Goal: Task Accomplishment & Management: Complete application form

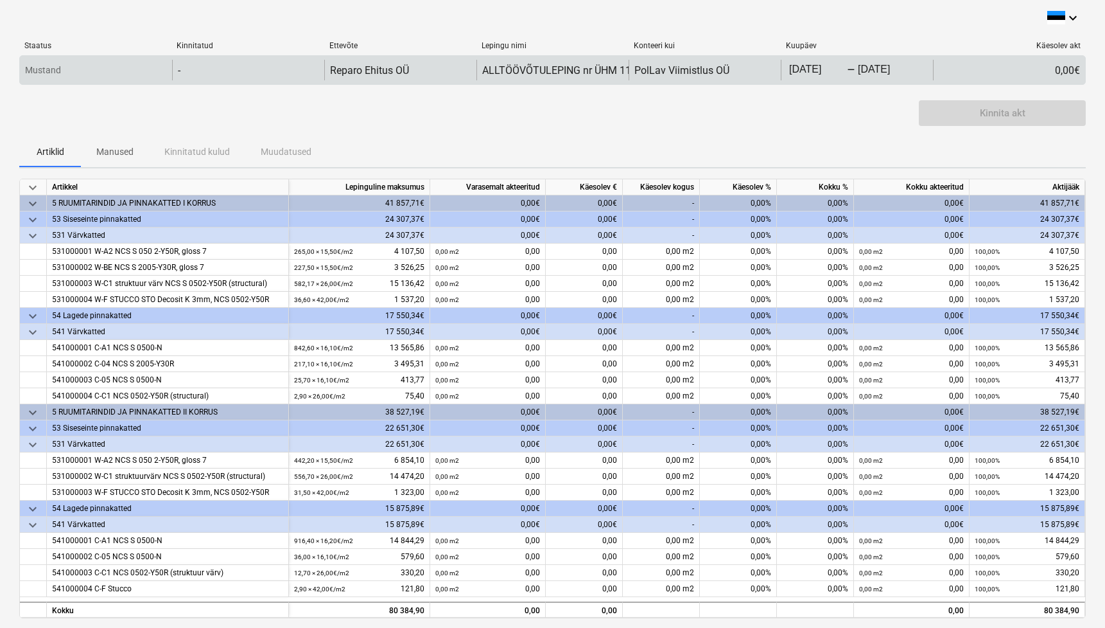
click at [827, 75] on body "keyboard_arrow_down Staatus Kinnitatud Ettevõte Lepingu nimi Konteeri kui Kuupä…" at bounding box center [552, 314] width 1105 height 628
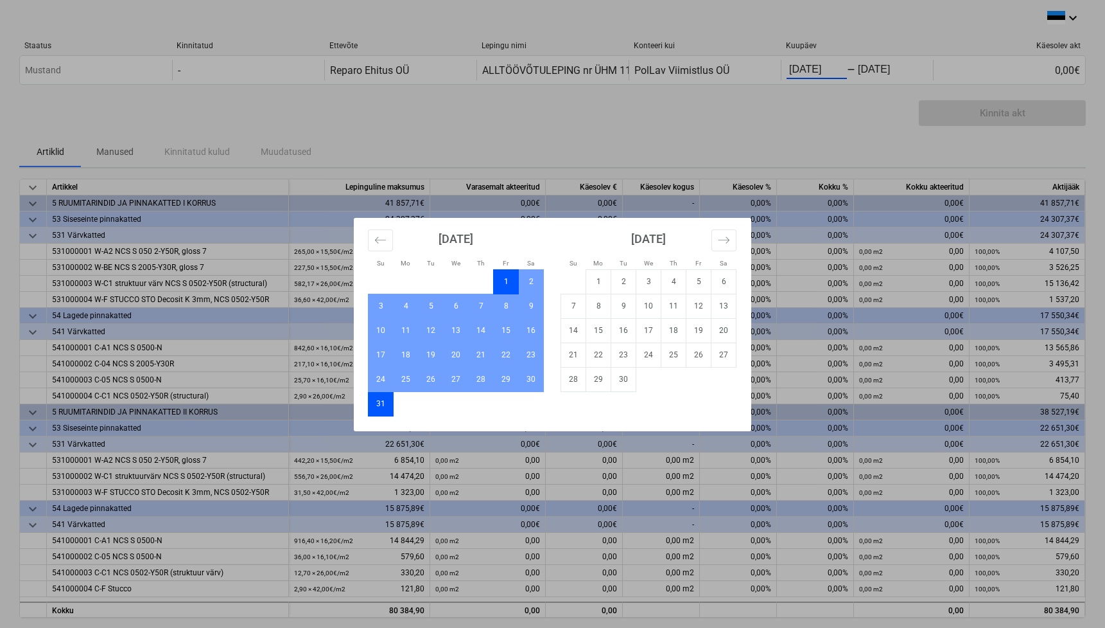
click at [642, 112] on div "Su Mo Tu We Th Fr Sa Su Mo Tu We Th Fr Sa [DATE] 1 2 3 4 5 6 7 8 9 10 11 12 13 …" at bounding box center [552, 314] width 1105 height 628
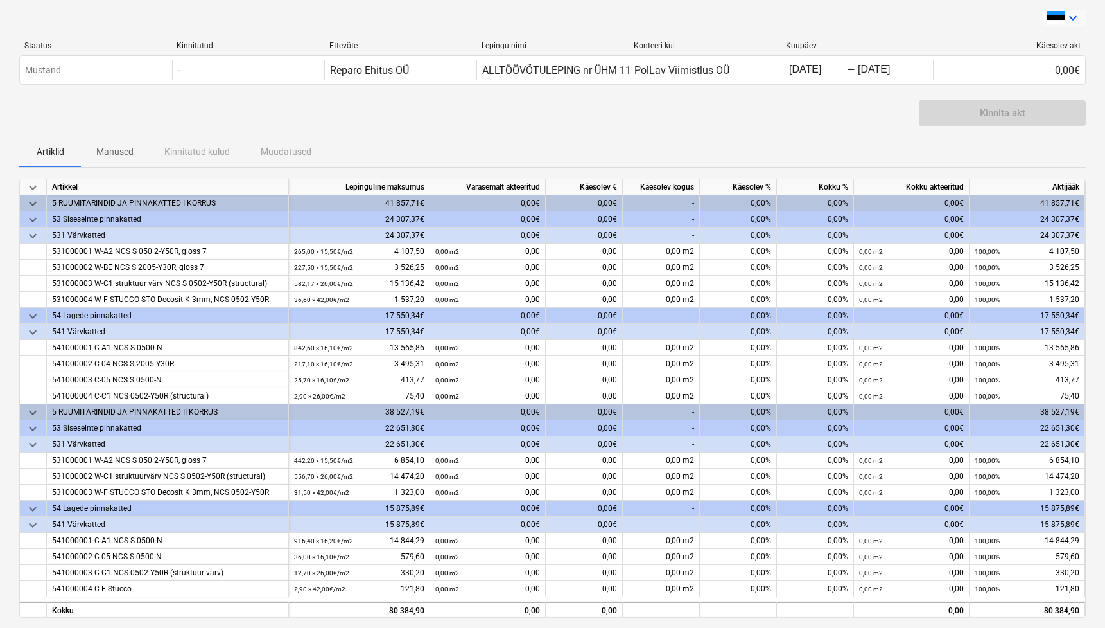
click at [998, 16] on icon "keyboard_arrow_down" at bounding box center [1073, 17] width 15 height 15
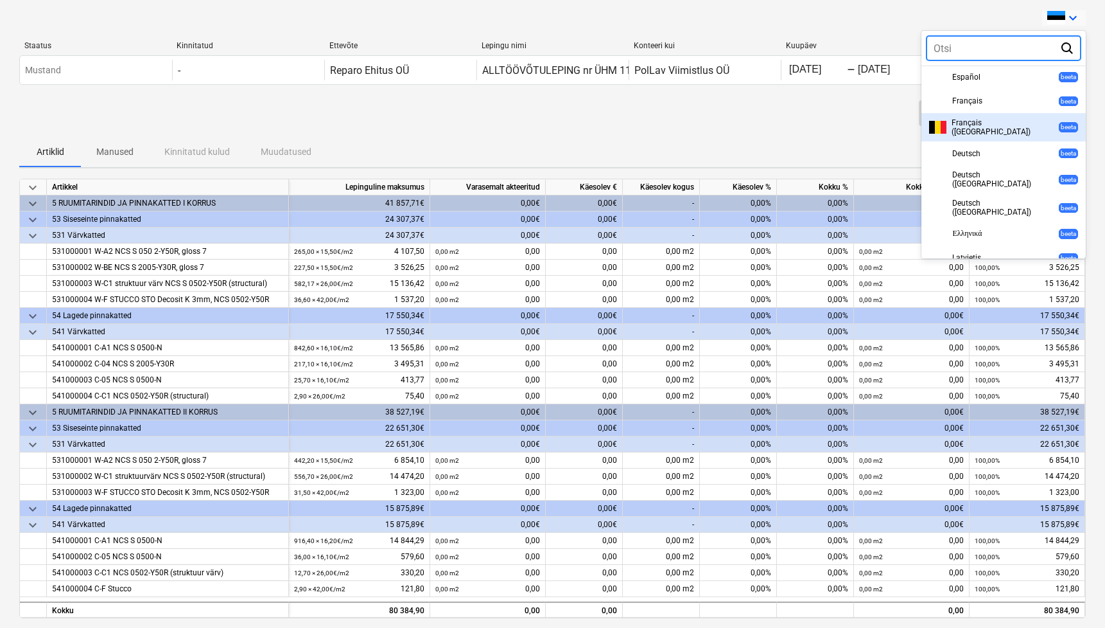
scroll to position [383, 0]
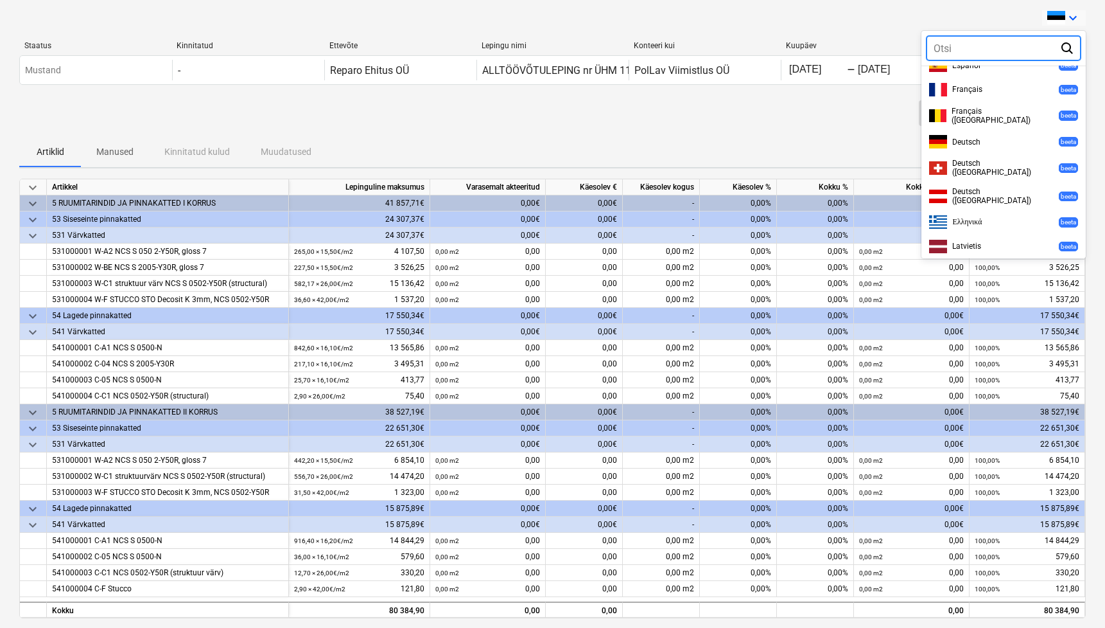
click at [976, 265] on span "русский" at bounding box center [966, 270] width 26 height 10
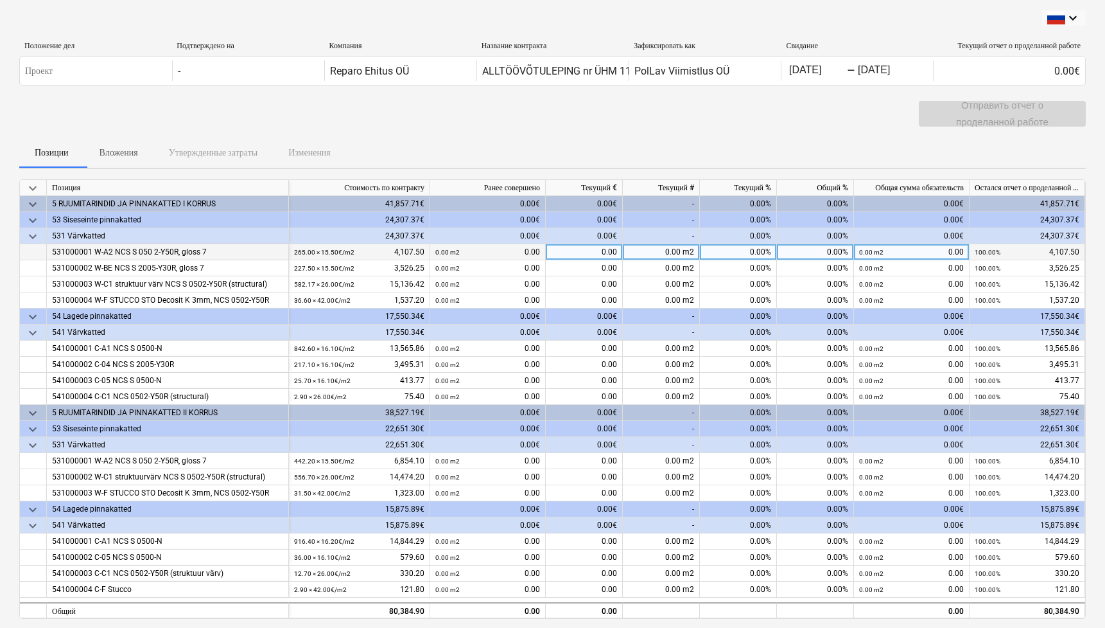
click at [617, 251] on div "0.00" at bounding box center [584, 252] width 77 height 16
type input "2650"
click at [698, 152] on div "Позиции Вложения Утвержденные затраты Изменения" at bounding box center [552, 152] width 1067 height 31
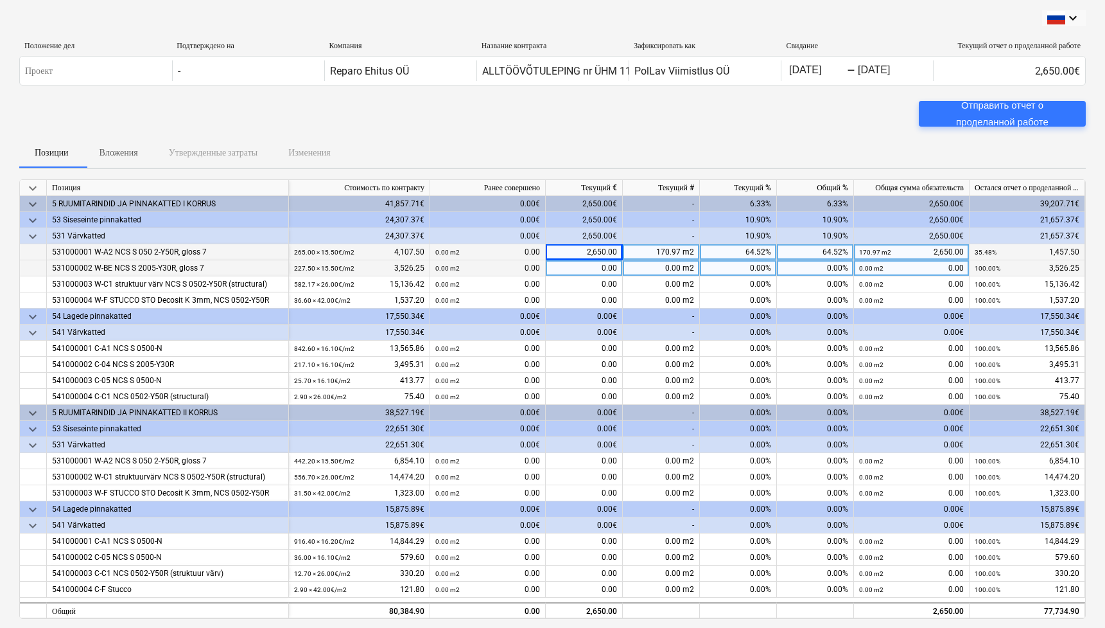
click at [593, 268] on div "0.00" at bounding box center [584, 268] width 77 height 16
type input "2200"
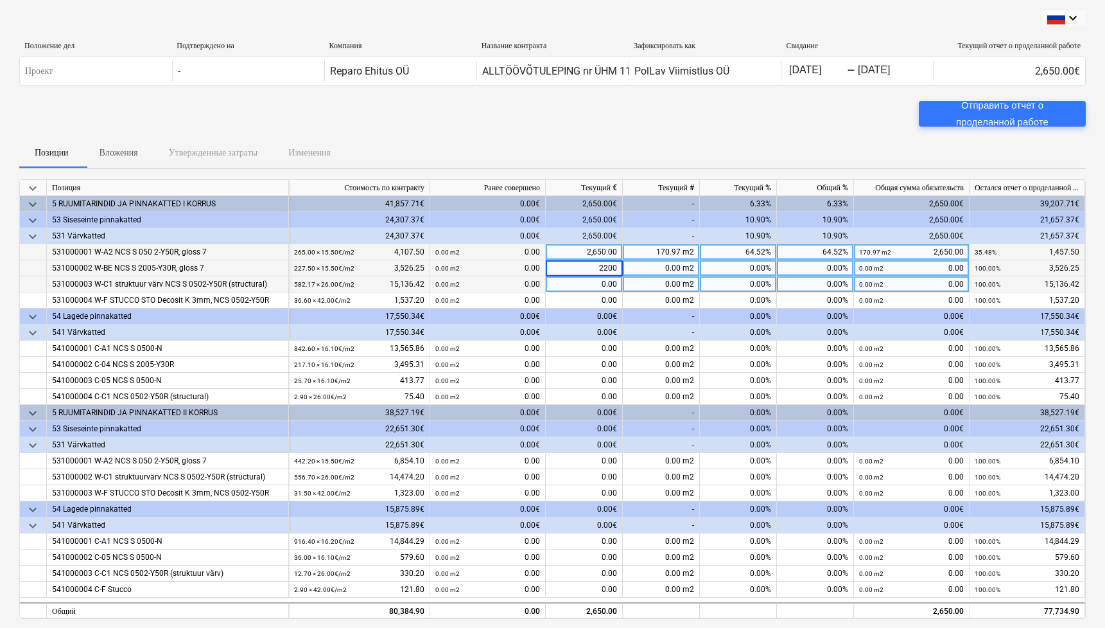
click at [590, 279] on div "0.00" at bounding box center [584, 284] width 77 height 16
type input "5820"
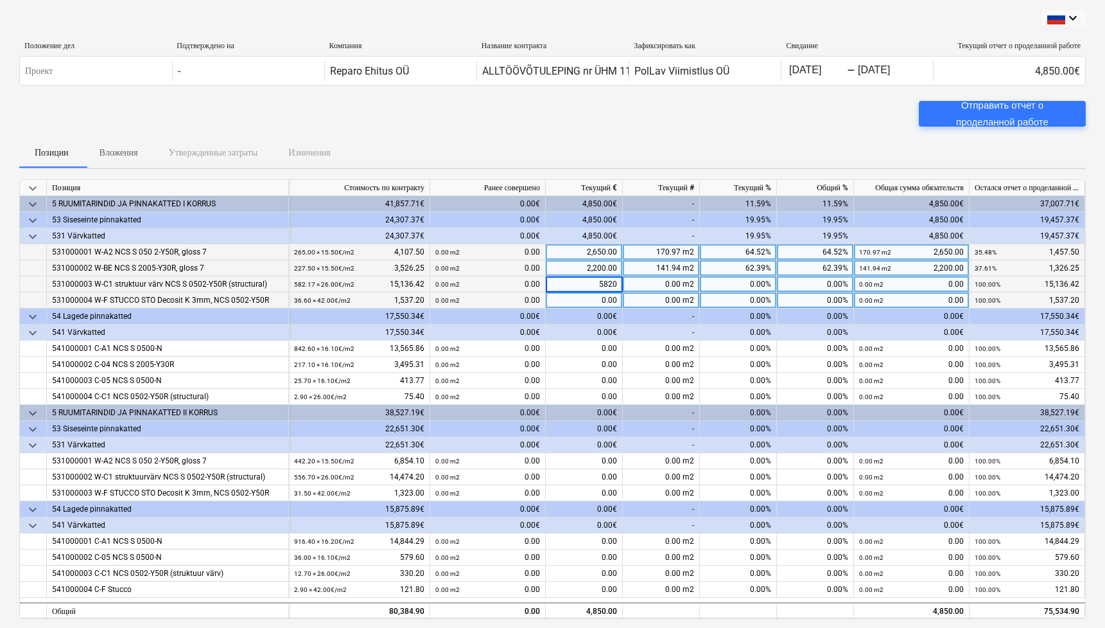
click at [594, 295] on div "0.00" at bounding box center [584, 300] width 77 height 16
type input "300"
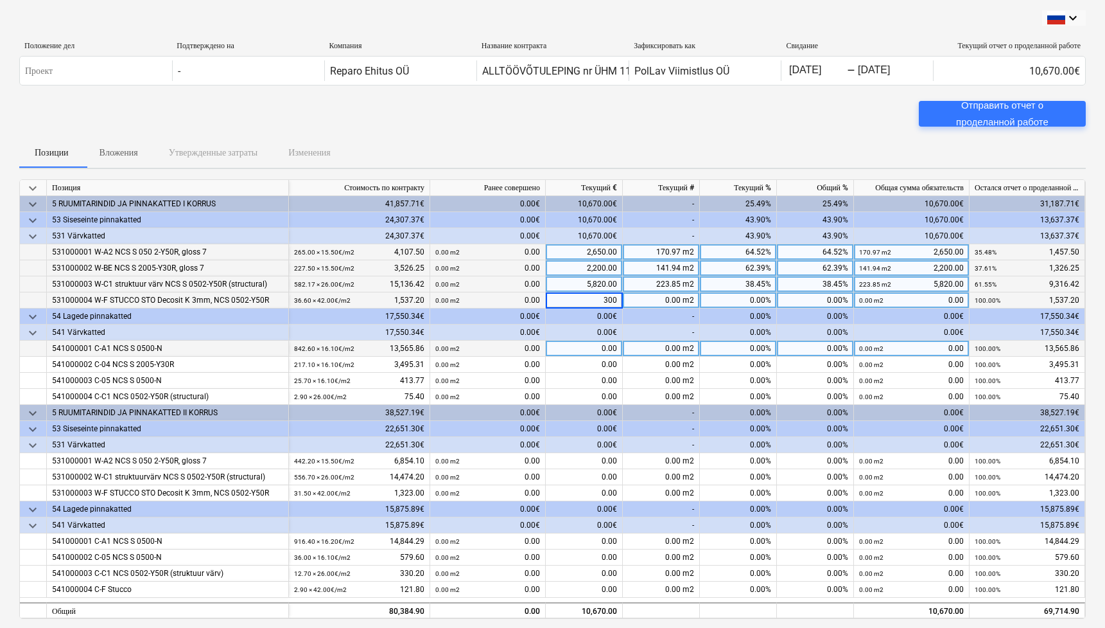
click at [595, 344] on div "0.00" at bounding box center [584, 348] width 77 height 16
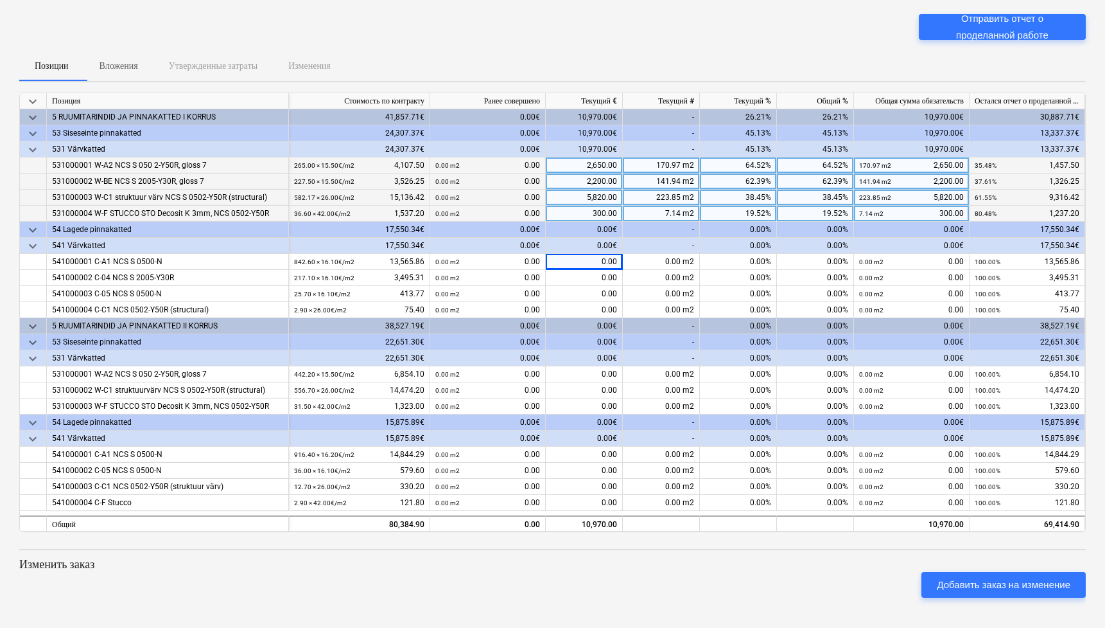
scroll to position [86, 0]
type input "2000"
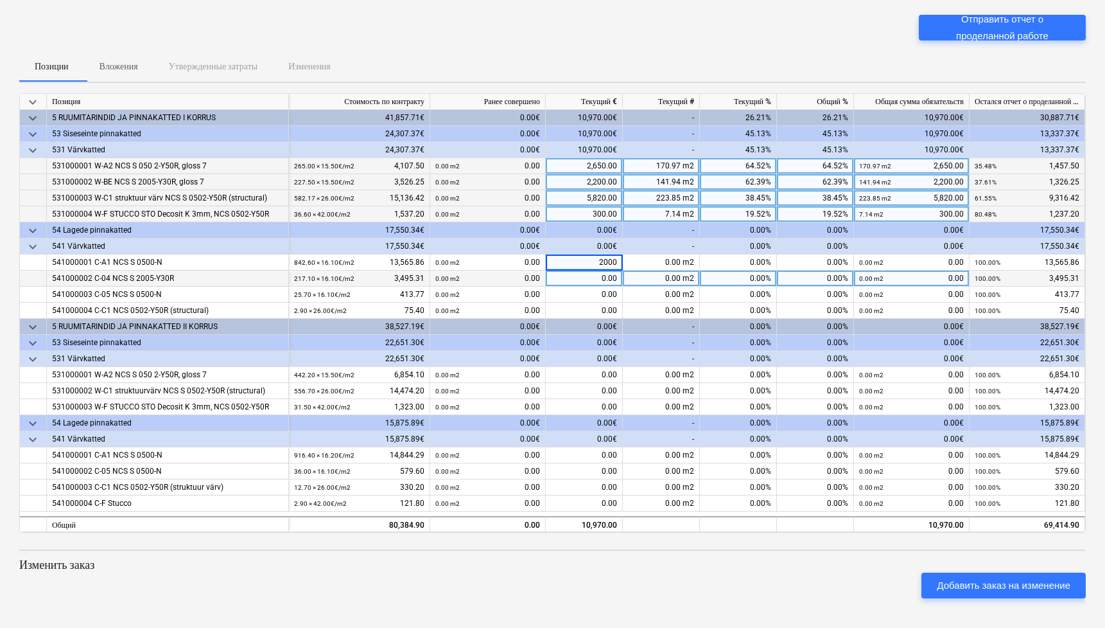
click at [574, 279] on div "0.00" at bounding box center [584, 278] width 77 height 16
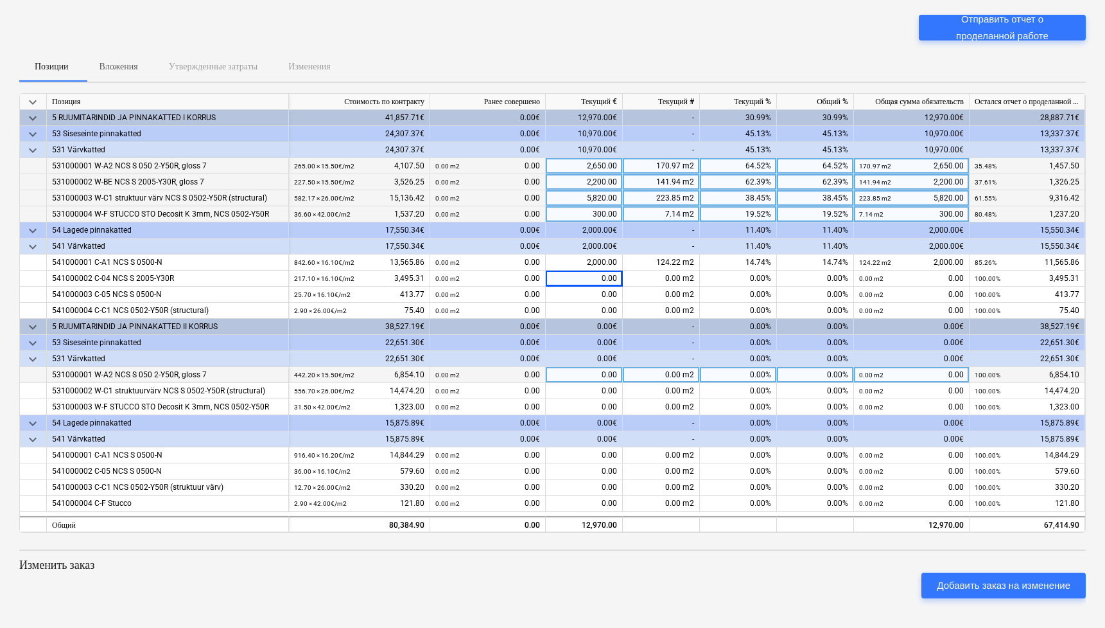
click at [601, 371] on div "0.00" at bounding box center [584, 375] width 77 height 16
type input "4500"
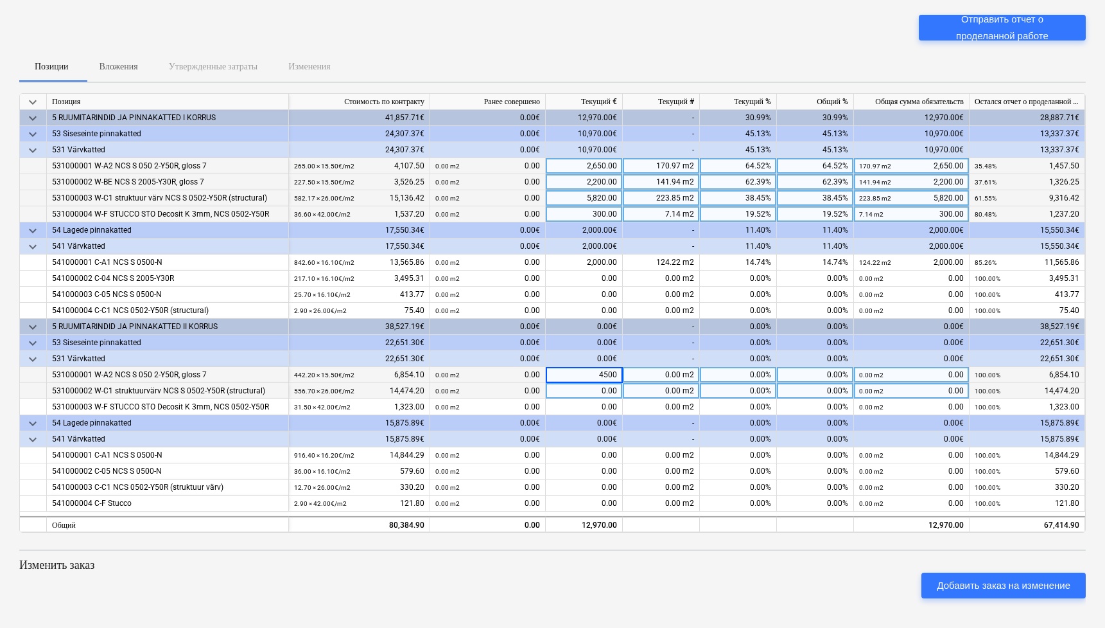
click at [601, 389] on div "0.00" at bounding box center [584, 391] width 77 height 16
type input "5500"
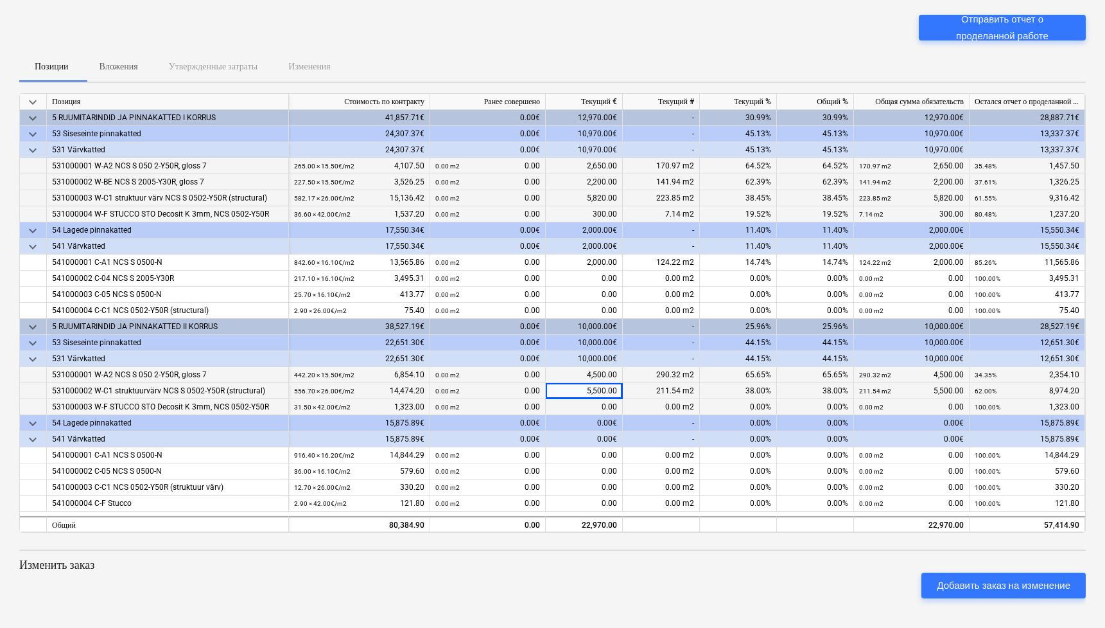
click at [603, 398] on div "0.00" at bounding box center [584, 407] width 77 height 16
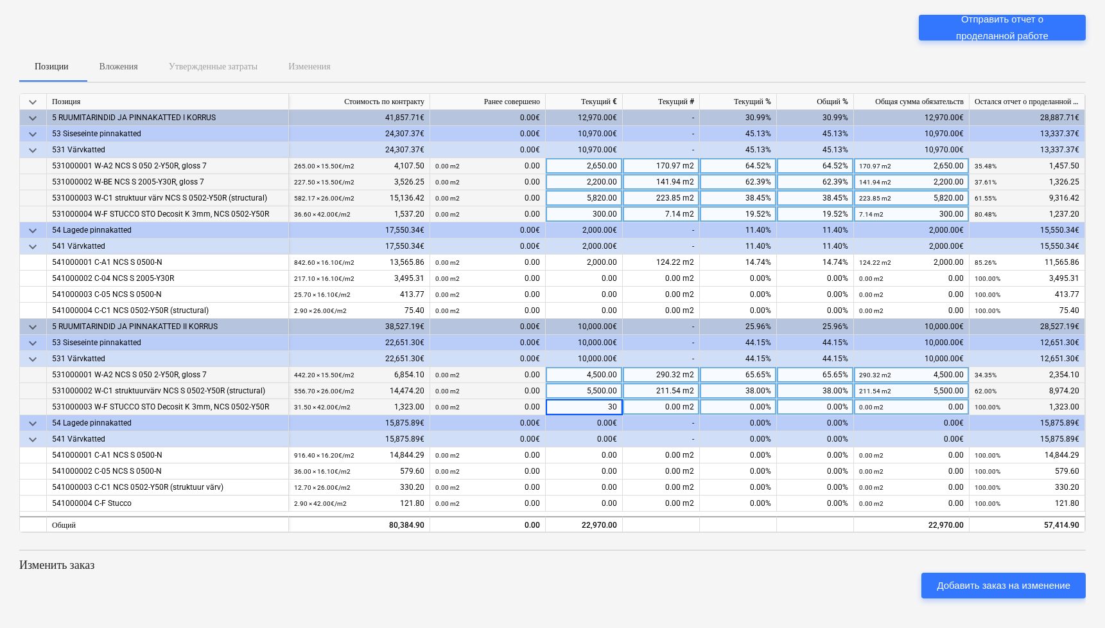
type input "300"
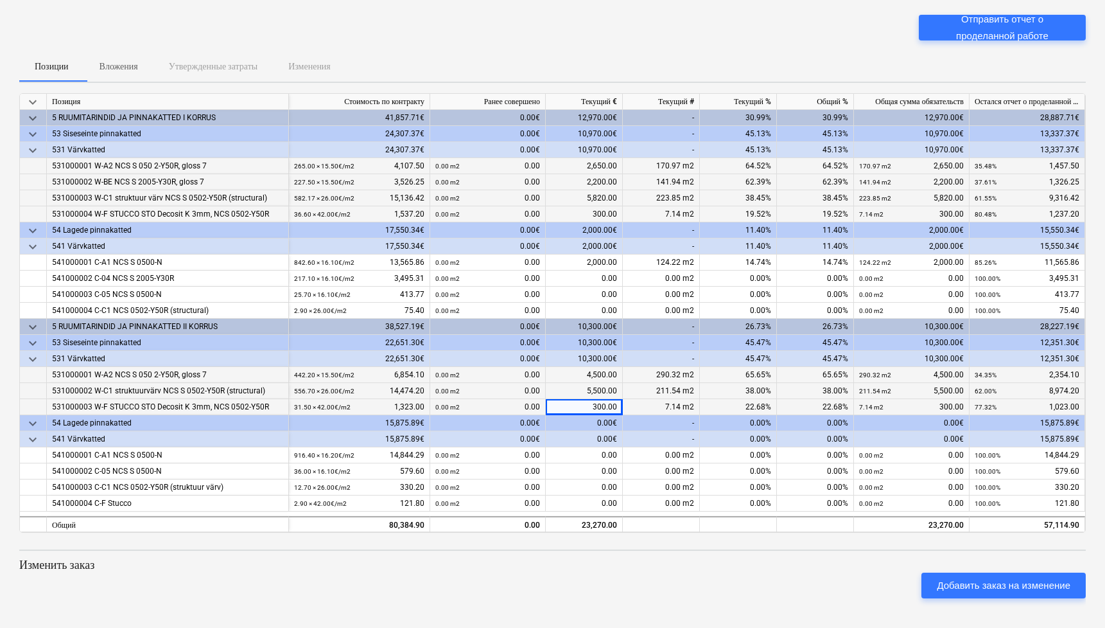
click at [619, 398] on p "Изменить заказ" at bounding box center [552, 564] width 1067 height 15
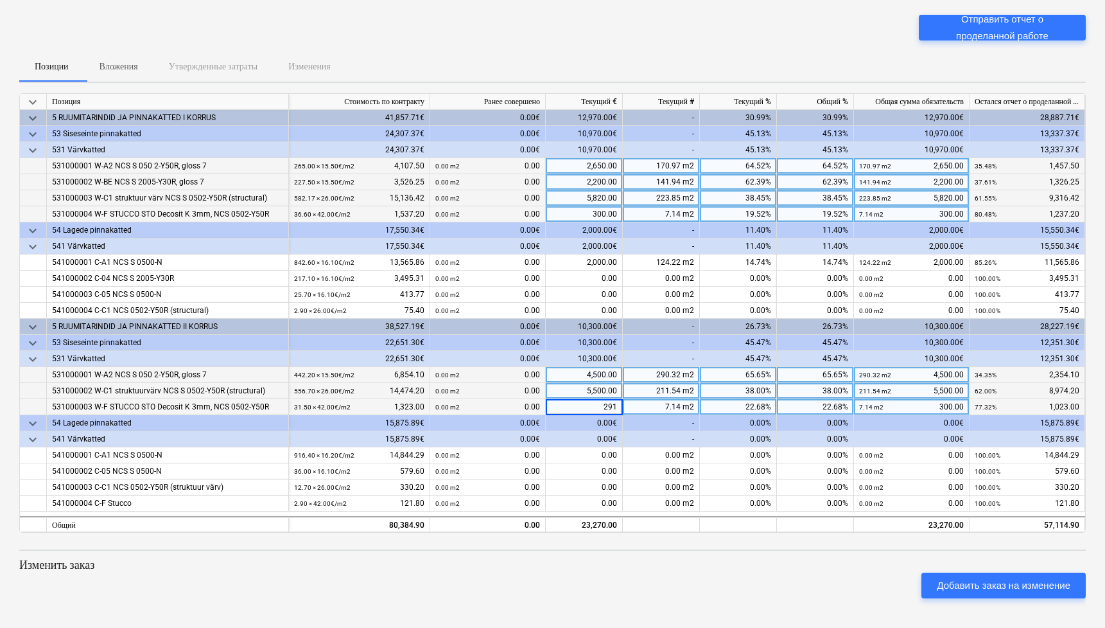
type input "2915"
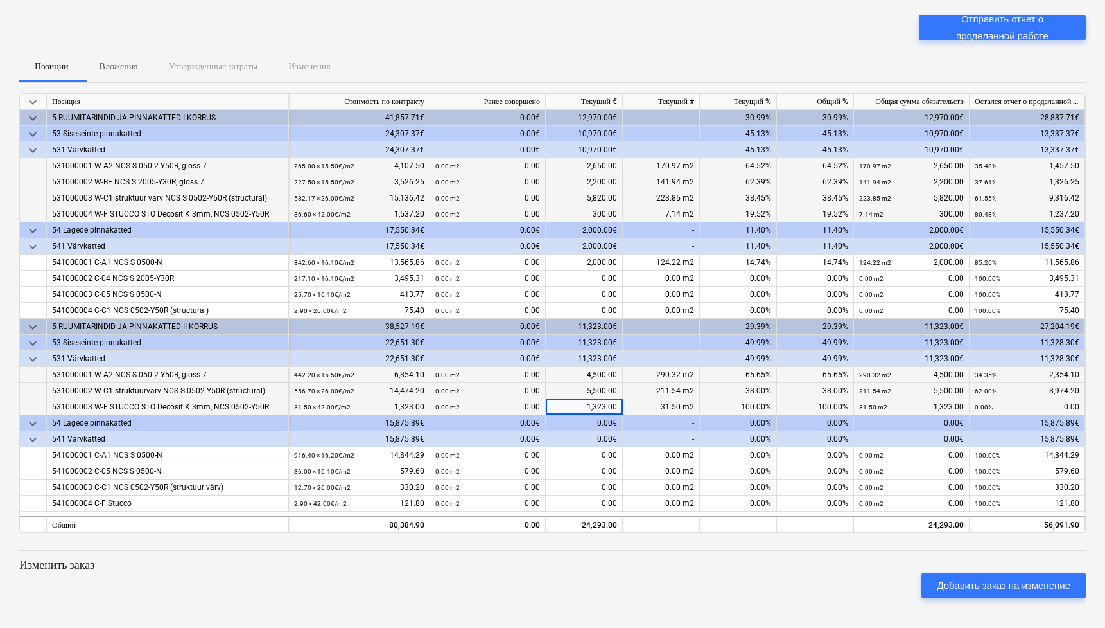
click at [609, 167] on div "2,650.00" at bounding box center [584, 166] width 77 height 16
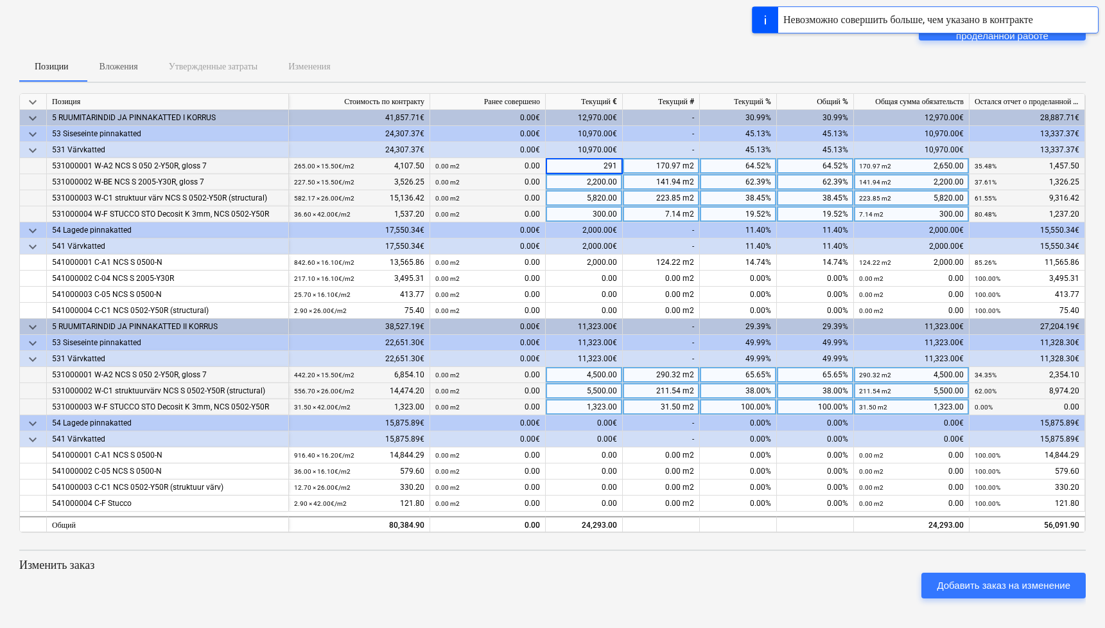
type input "2915"
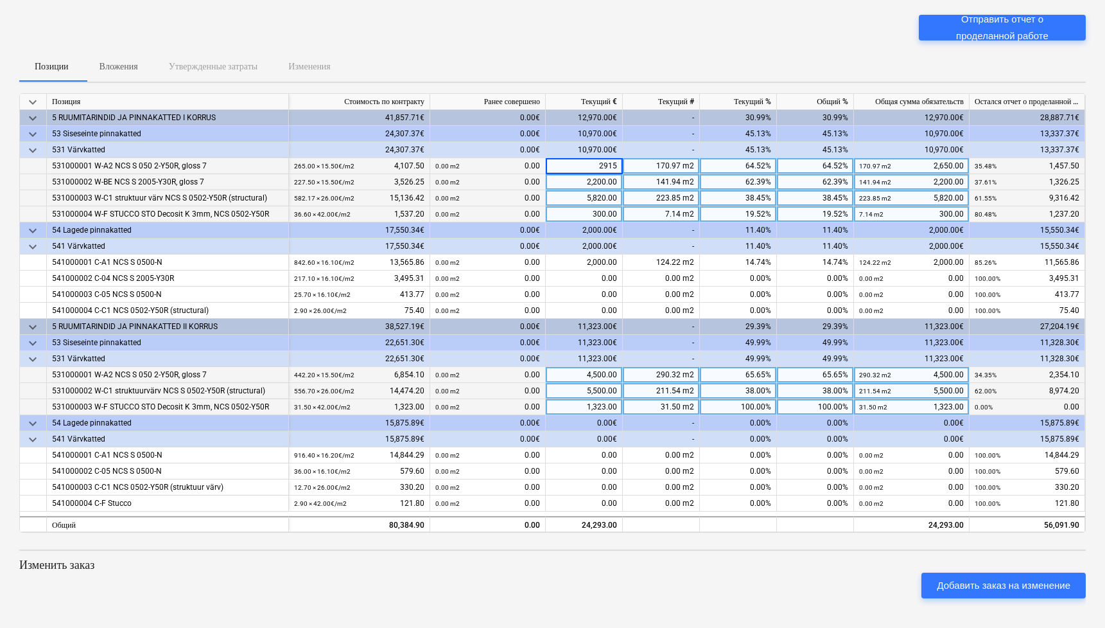
click at [604, 183] on div "2,200.00" at bounding box center [584, 182] width 77 height 16
click at [606, 164] on div "2,915.00" at bounding box center [584, 166] width 77 height 16
click at [617, 163] on input "2915" at bounding box center [584, 165] width 76 height 15
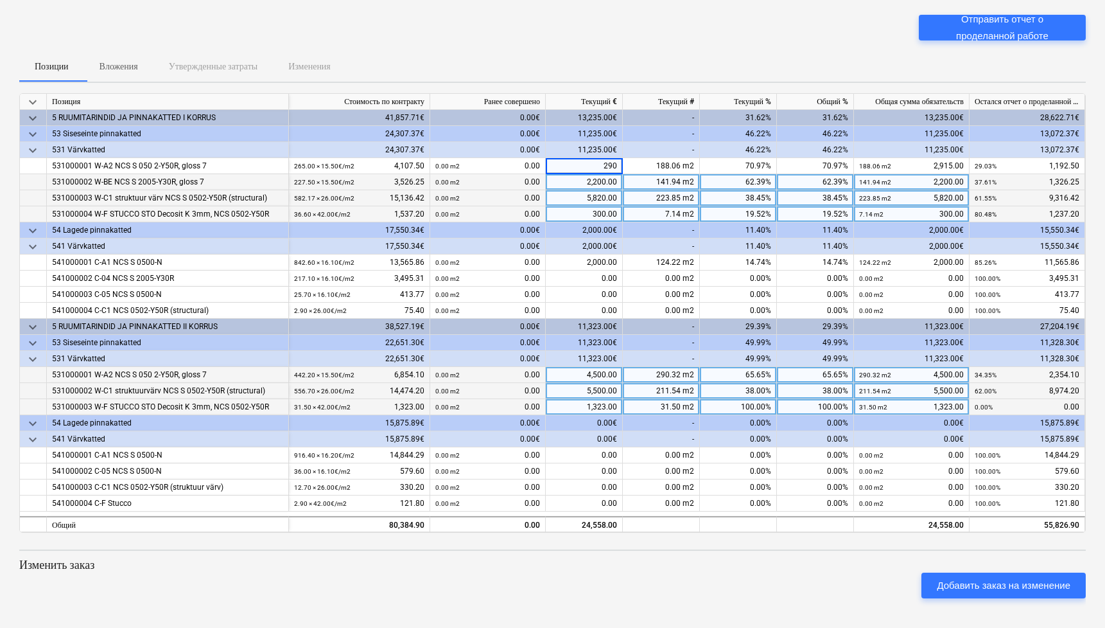
type input "2900"
click at [610, 187] on div "2,200.00" at bounding box center [584, 182] width 77 height 16
type input "2500"
click at [614, 198] on div "5,820.00" at bounding box center [584, 198] width 77 height 16
type input "6400"
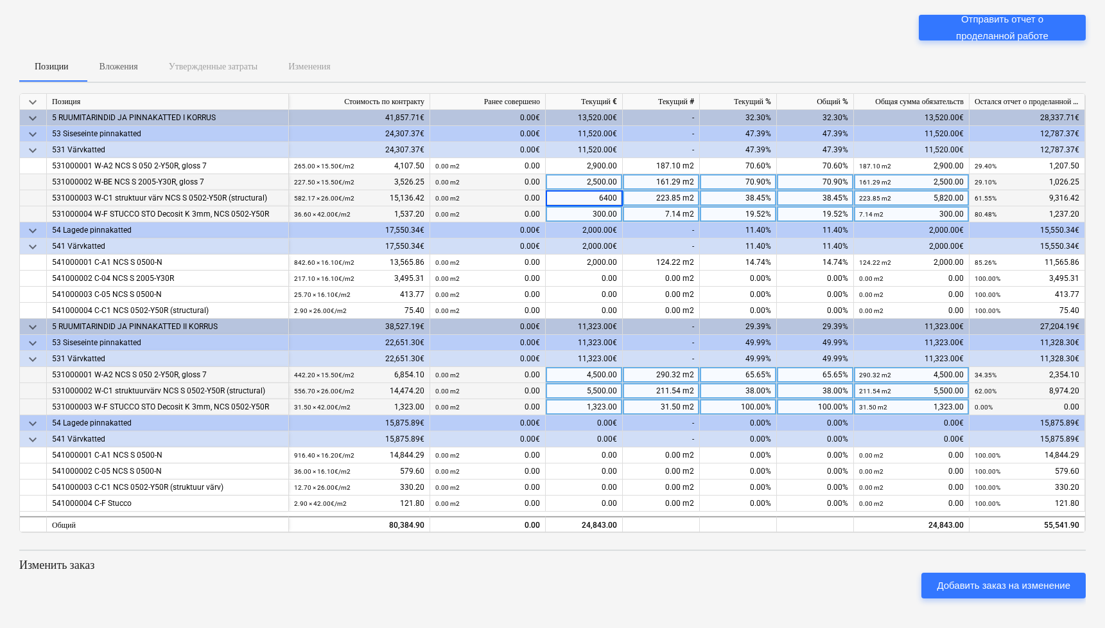
click at [616, 209] on div "300.00" at bounding box center [584, 214] width 77 height 16
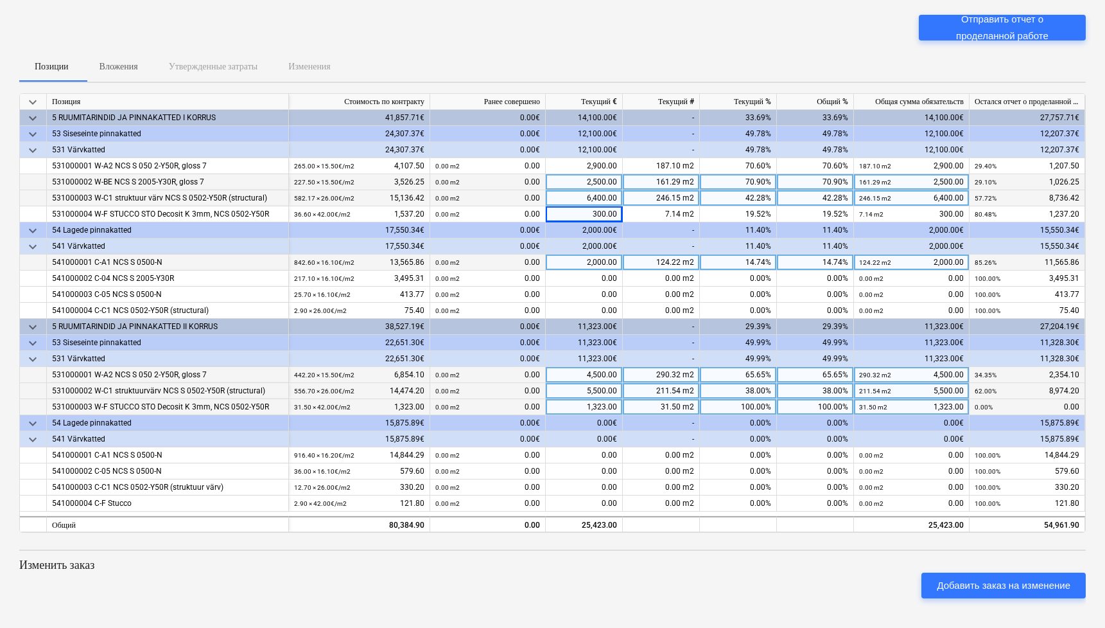
click at [609, 265] on div "2,000.00" at bounding box center [584, 262] width 77 height 16
type input "0"
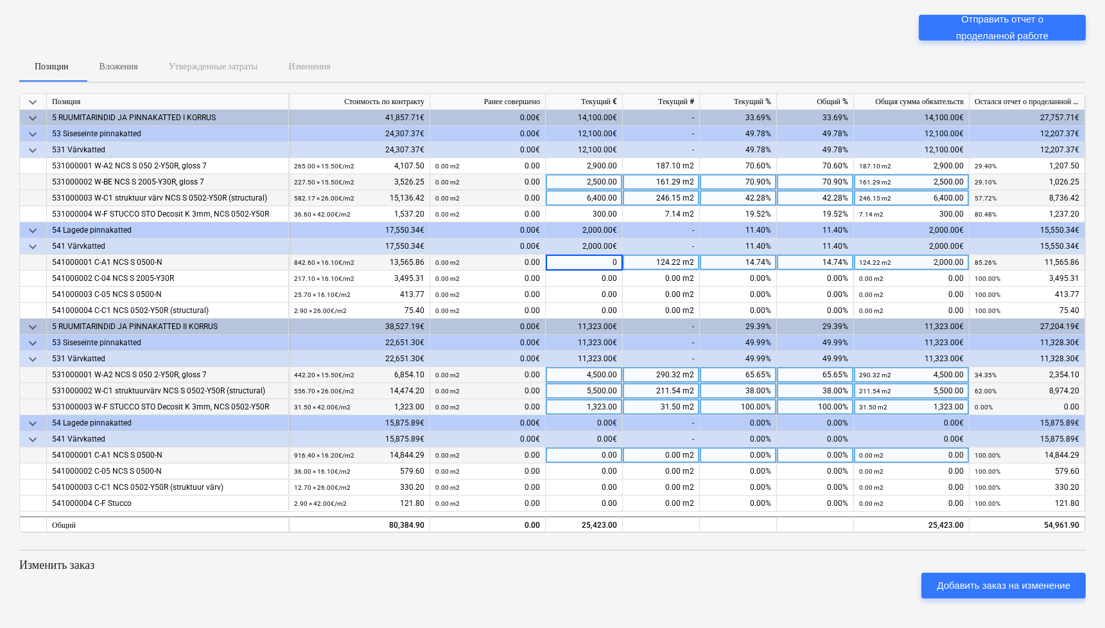
click at [604, 398] on div "0.00" at bounding box center [584, 455] width 77 height 16
type input "2000"
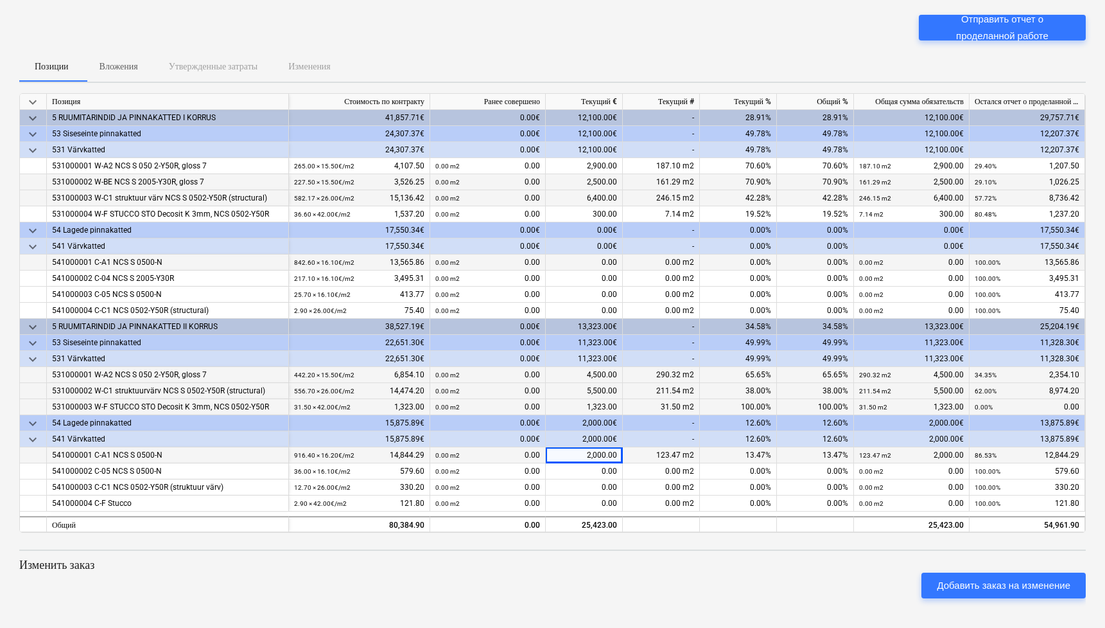
click at [606, 398] on p "Изменить заказ" at bounding box center [552, 564] width 1067 height 15
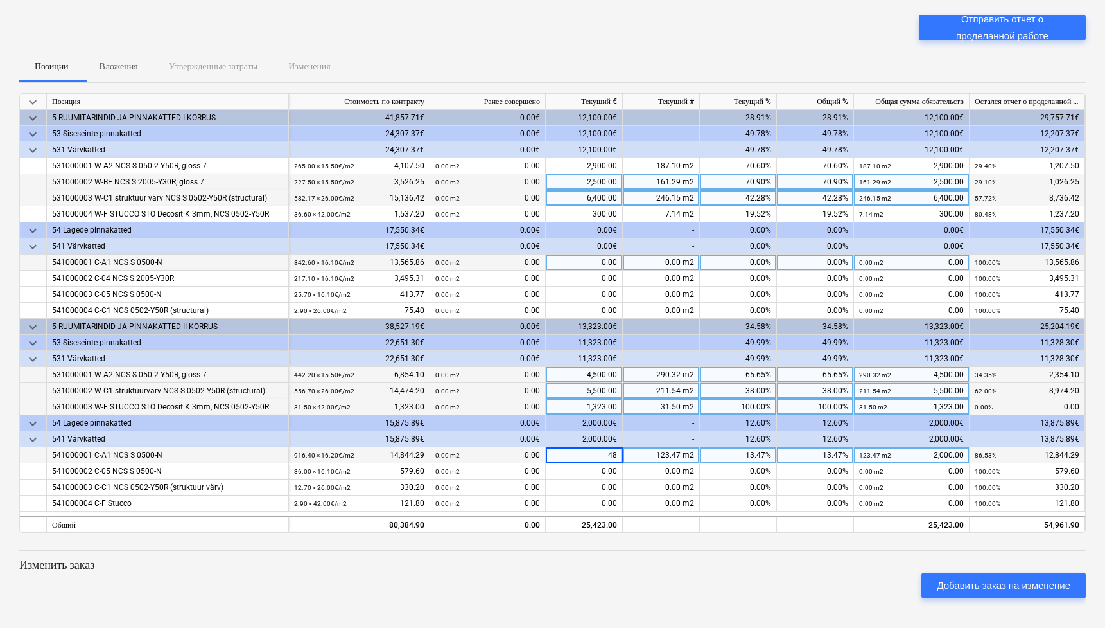
type input "4"
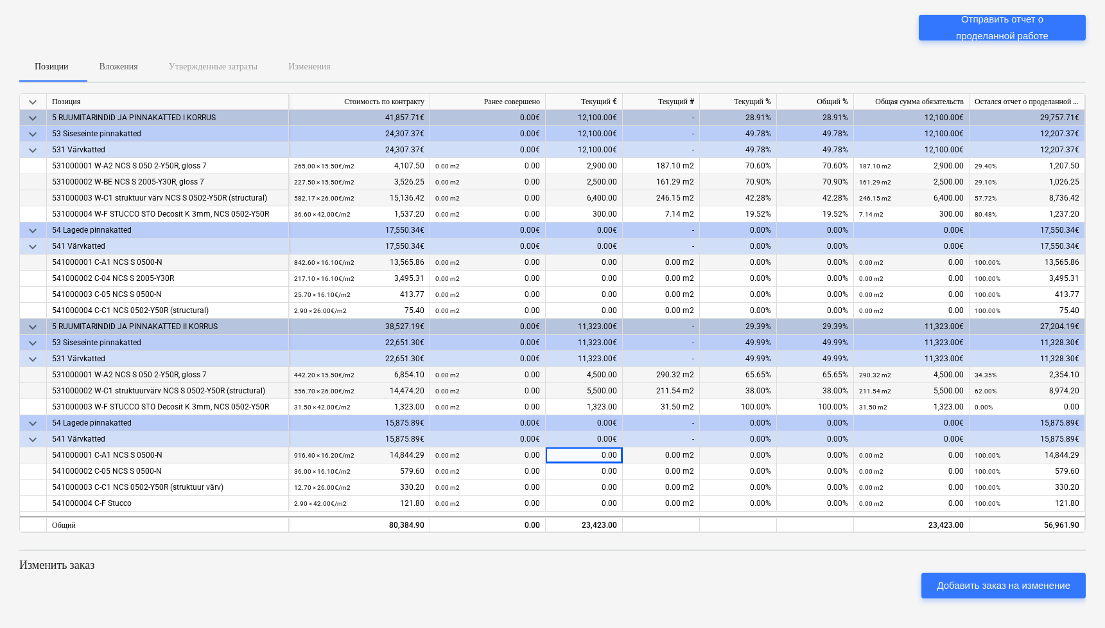
click at [602, 376] on div "4,500.00" at bounding box center [584, 375] width 77 height 16
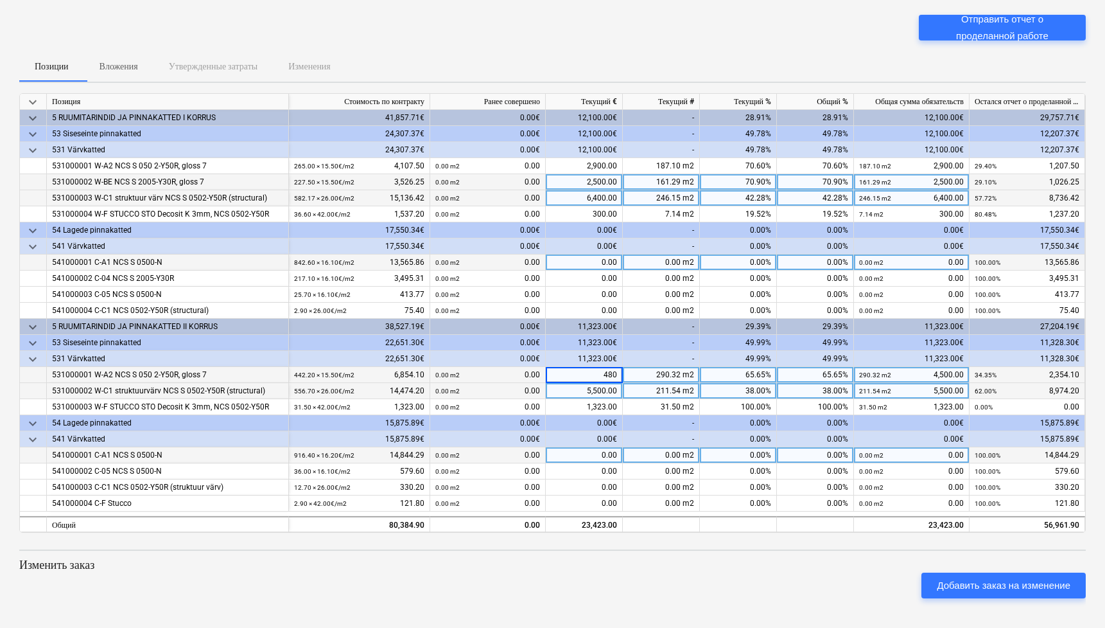
type input "4800"
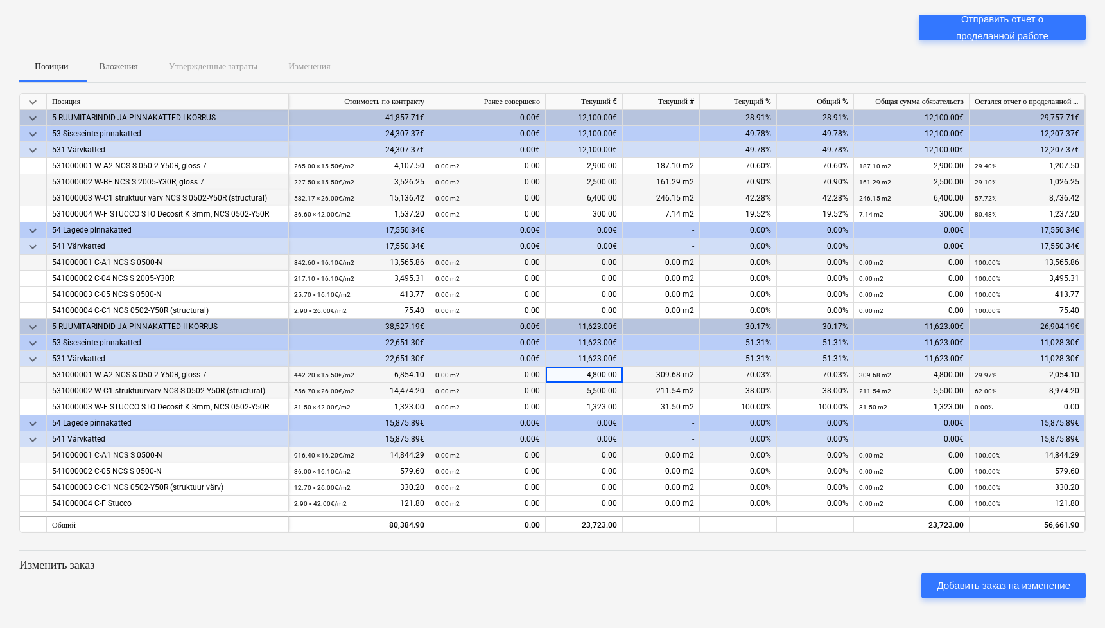
click at [601, 390] on div "5,500.00" at bounding box center [584, 391] width 77 height 16
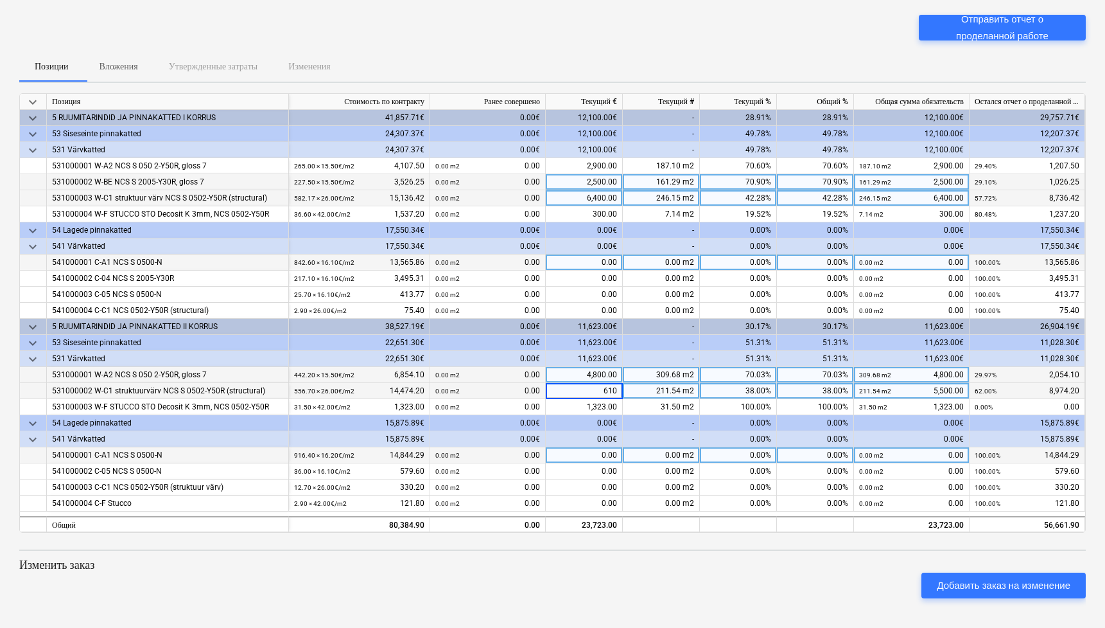
type input "6100"
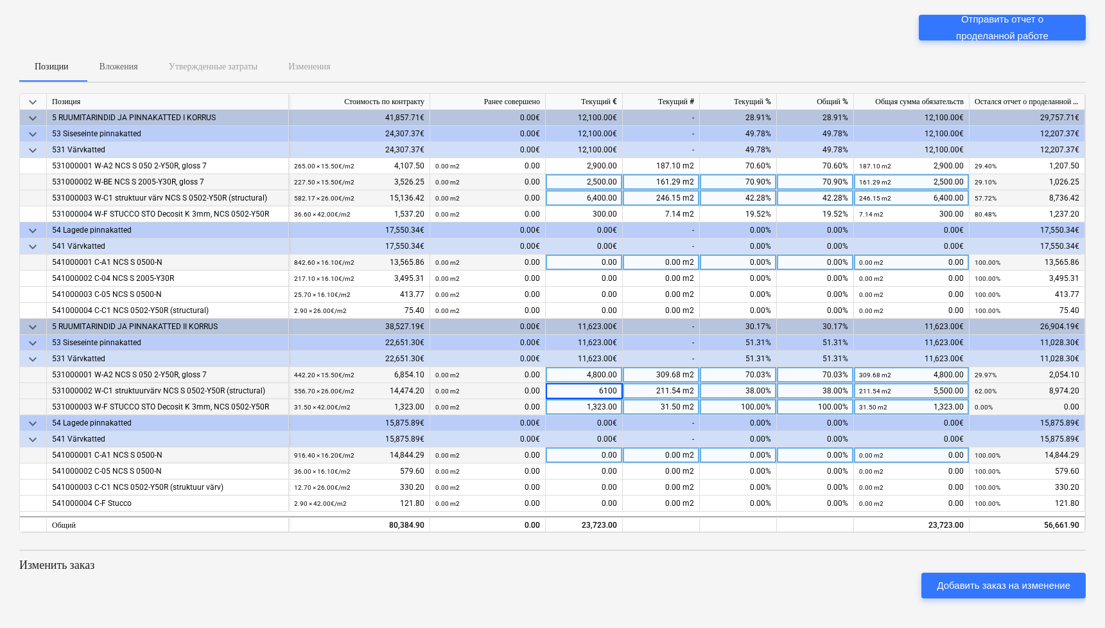
click at [605, 398] on div "1,323.00" at bounding box center [584, 407] width 77 height 16
click at [613, 398] on div "1,323.00" at bounding box center [584, 407] width 77 height 16
type input "340"
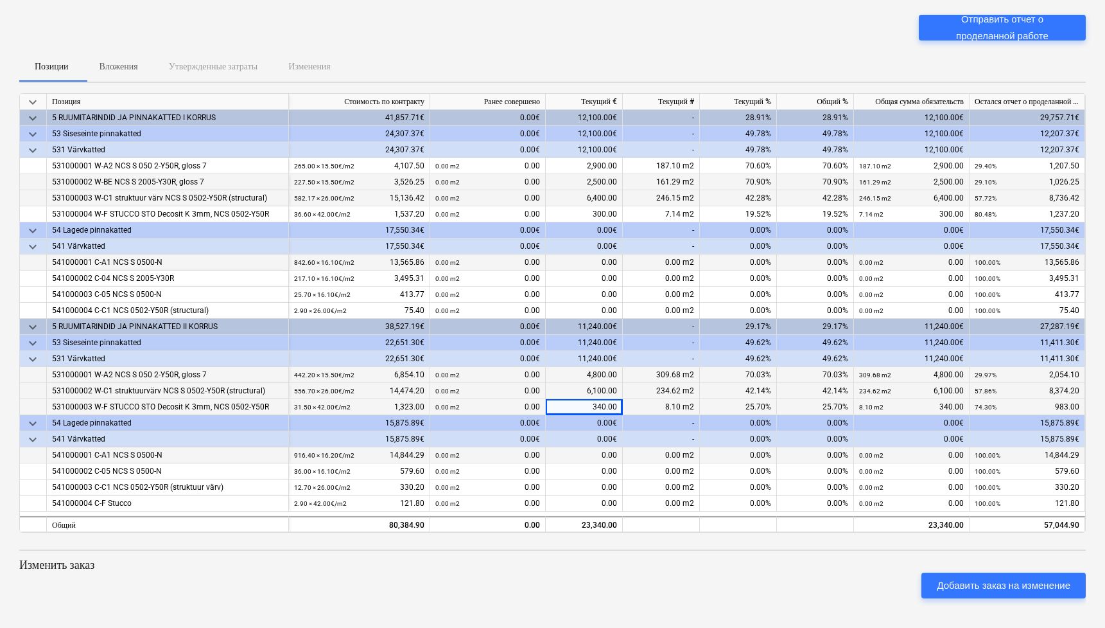
click at [604, 398] on div "Добавить заказ на изменение" at bounding box center [552, 585] width 1077 height 36
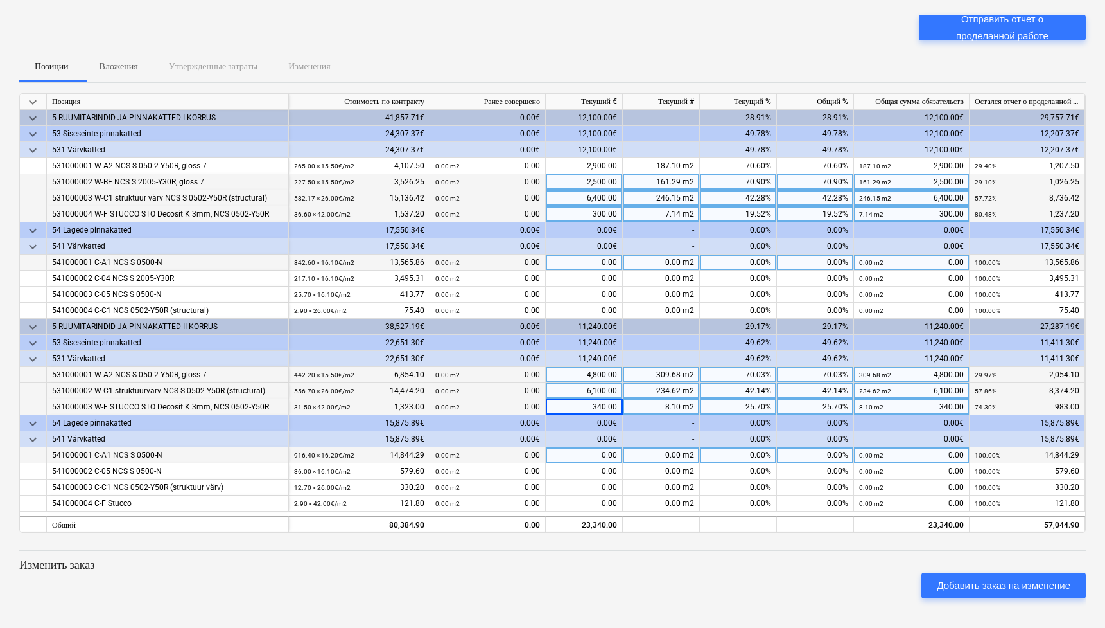
click at [602, 210] on div "300.00" at bounding box center [584, 214] width 77 height 16
type input "4"
type input "340"
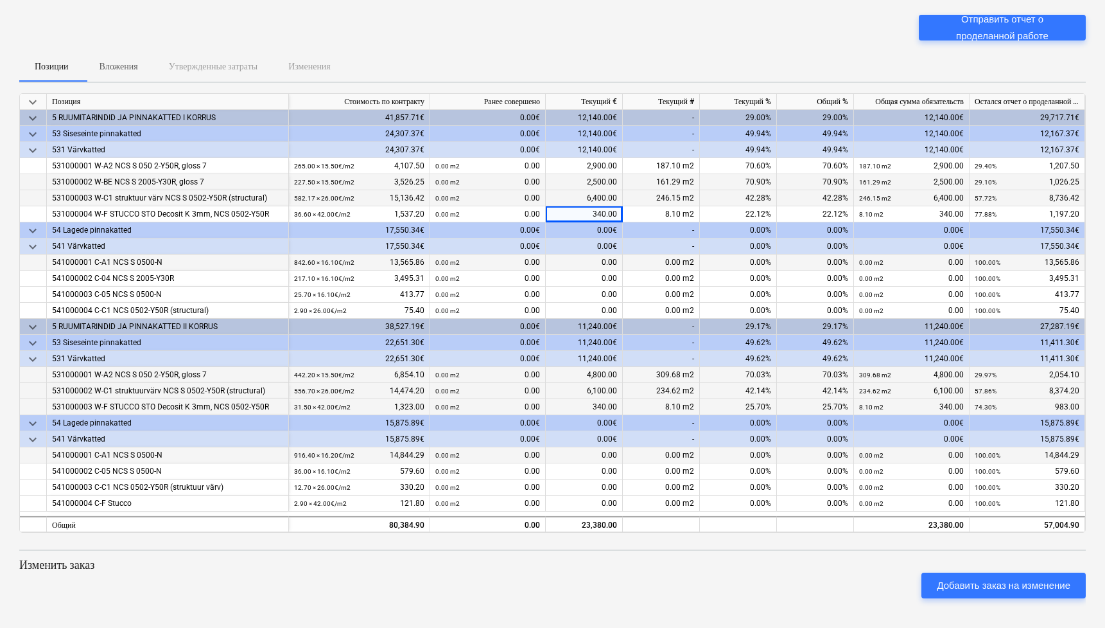
click at [680, 38] on div "Отправить отчет о проделанной работе" at bounding box center [552, 33] width 1067 height 36
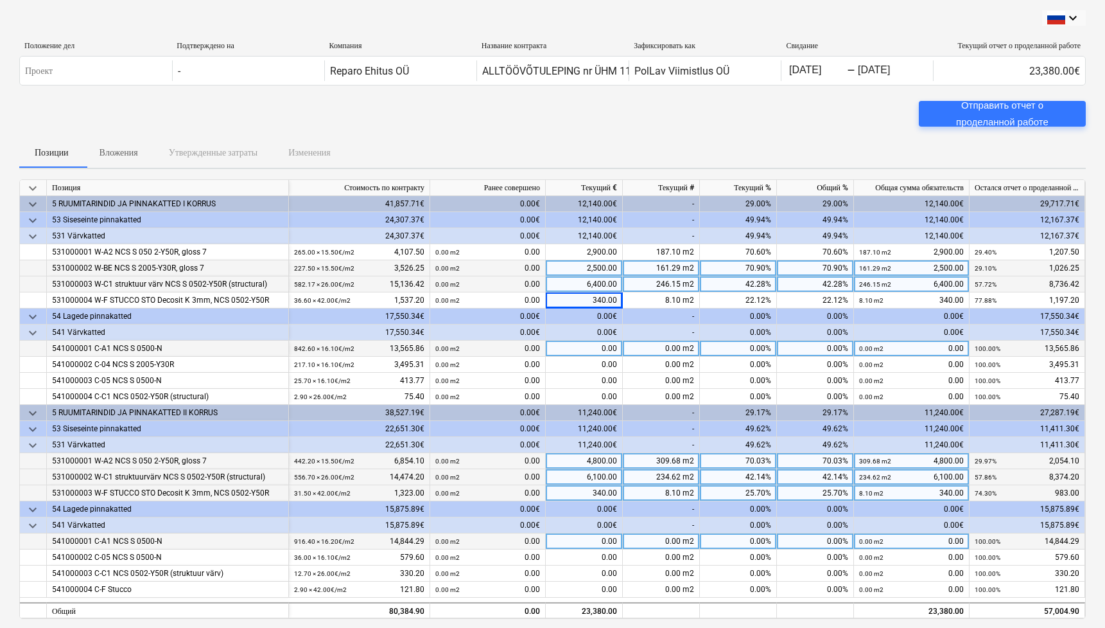
scroll to position [0, 0]
click at [998, 110] on div "Отправить отчет о проделанной работе" at bounding box center [1003, 114] width 136 height 34
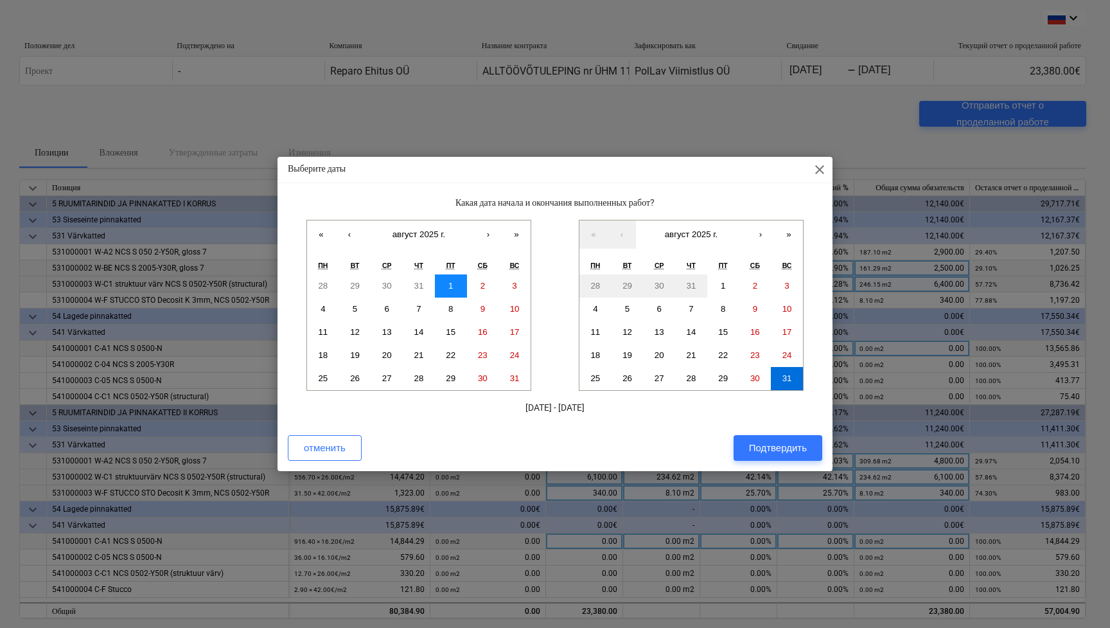
click at [447, 277] on button "1" at bounding box center [451, 285] width 32 height 23
click at [513, 375] on abbr "31" at bounding box center [515, 378] width 10 height 10
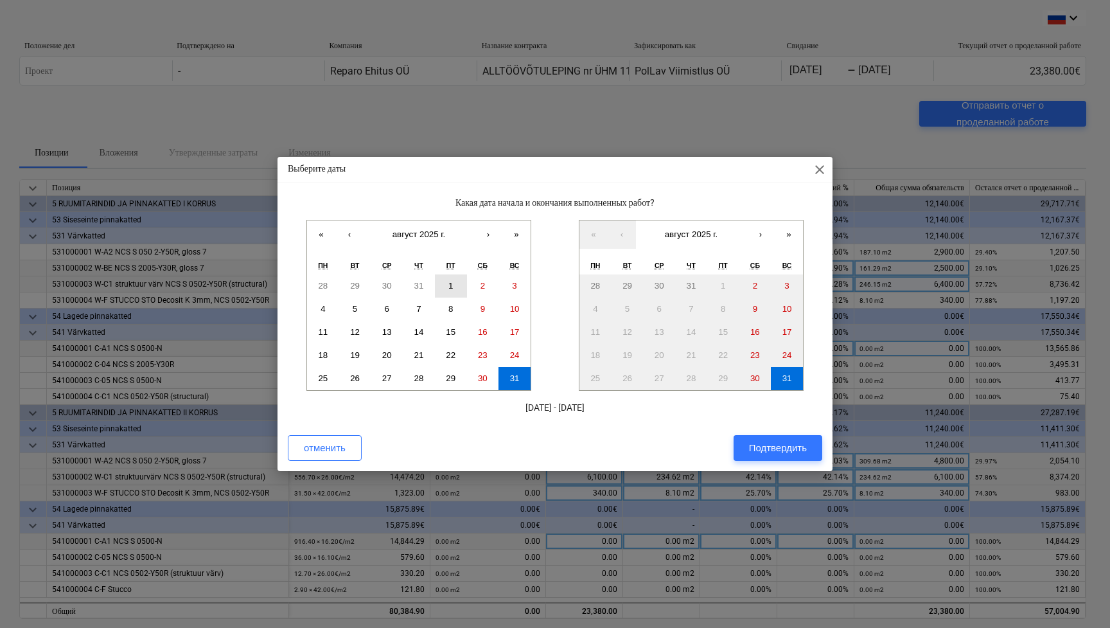
click at [455, 282] on button "1" at bounding box center [451, 285] width 32 height 23
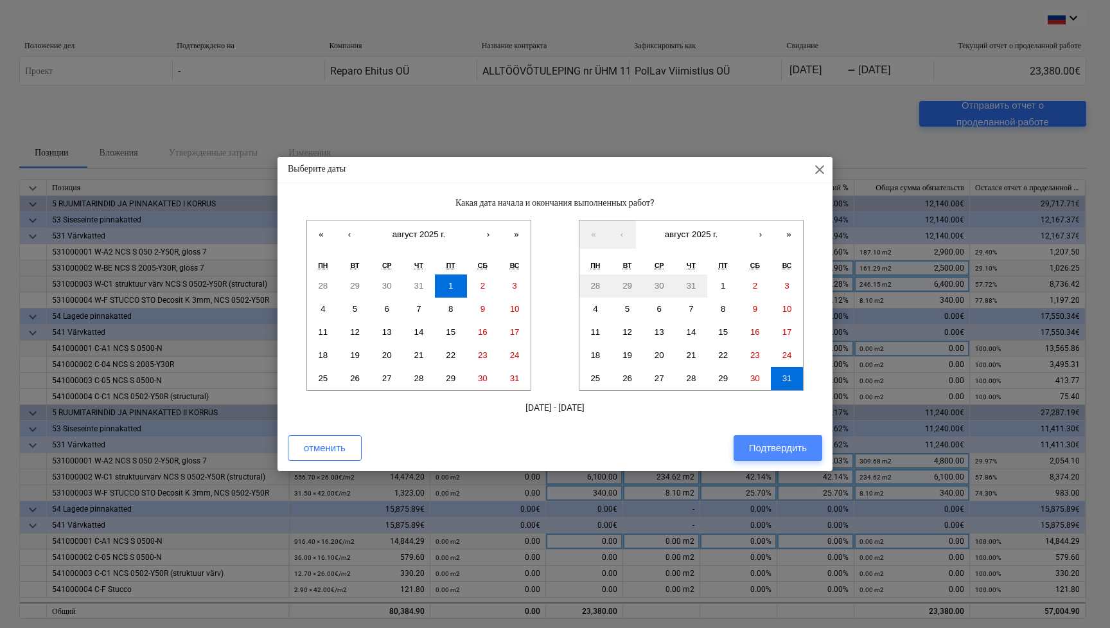
click at [754, 398] on div "Подтвердить" at bounding box center [778, 447] width 58 height 17
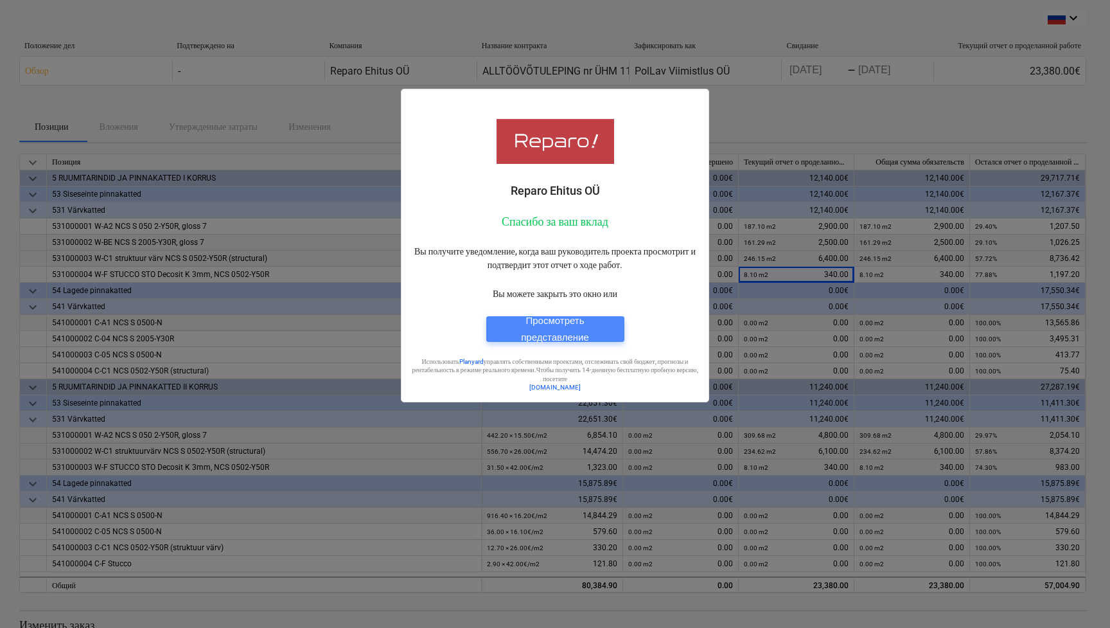
click at [518, 326] on div "Просмотреть представление" at bounding box center [555, 329] width 107 height 34
